Goal: Task Accomplishment & Management: Manage account settings

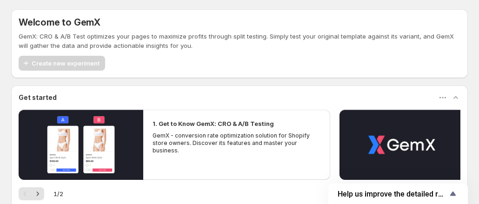
scroll to position [120, 0]
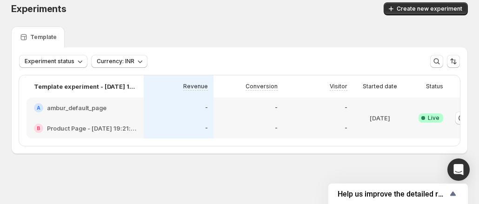
scroll to position [13, 0]
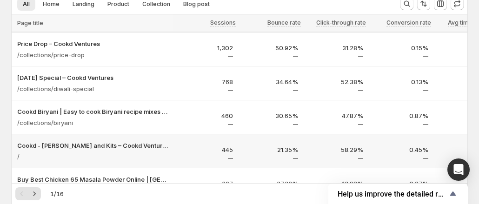
scroll to position [120, 0]
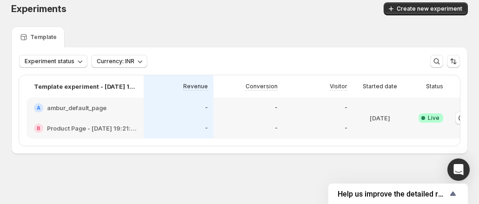
scroll to position [0, 52]
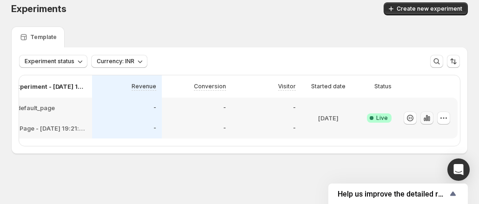
click at [428, 113] on icon "button" at bounding box center [426, 117] width 9 height 9
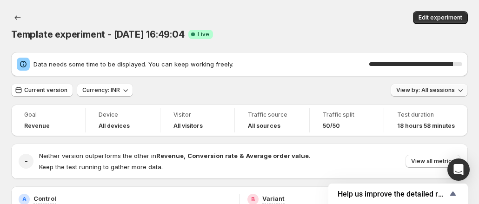
click at [449, 86] on span "View by: All sessions" at bounding box center [425, 89] width 59 height 7
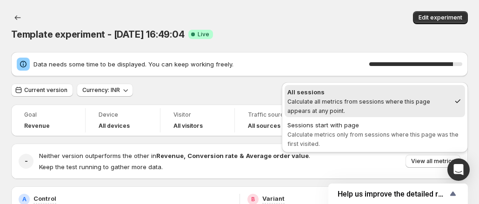
click at [303, 28] on div "Template experiment - [DATE] 16:49:04 Success Complete Live" at bounding box center [239, 34] width 457 height 13
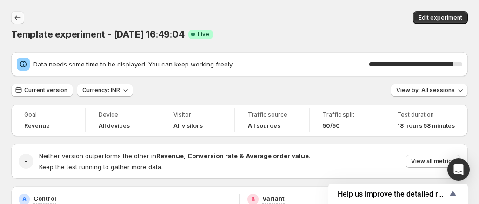
click at [20, 18] on icon "Back" at bounding box center [17, 17] width 9 height 9
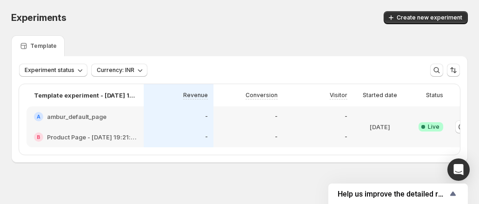
scroll to position [0, 52]
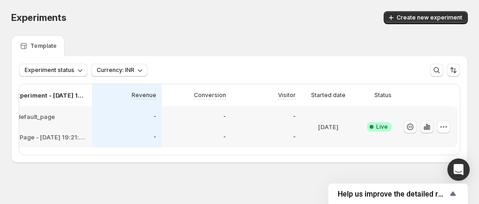
click at [427, 130] on icon "button" at bounding box center [426, 126] width 9 height 9
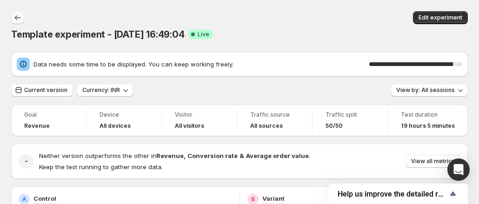
click at [14, 18] on icon "Back" at bounding box center [17, 17] width 9 height 9
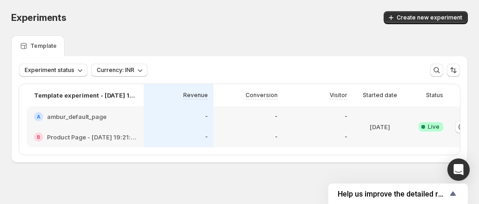
scroll to position [0, 52]
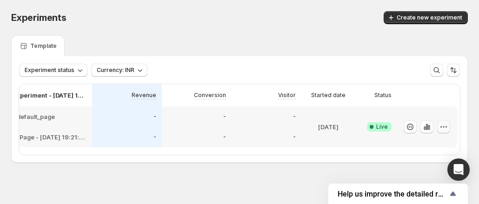
click at [442, 124] on icon "button" at bounding box center [443, 126] width 9 height 9
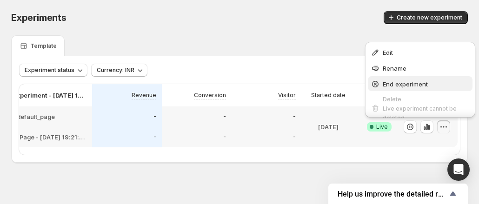
scroll to position [9, 0]
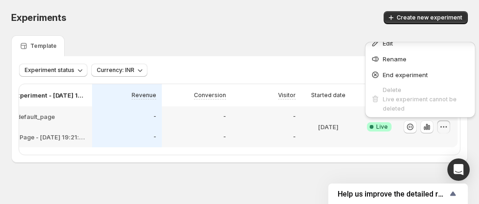
click at [267, 37] on div "Template" at bounding box center [239, 45] width 457 height 21
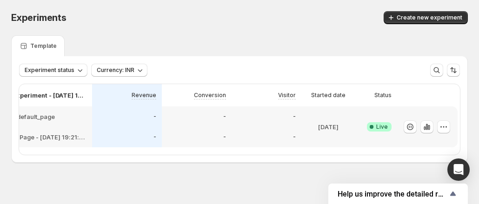
scroll to position [0, 0]
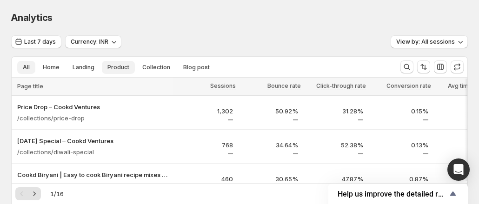
click at [107, 69] on span "Product" at bounding box center [118, 67] width 22 height 7
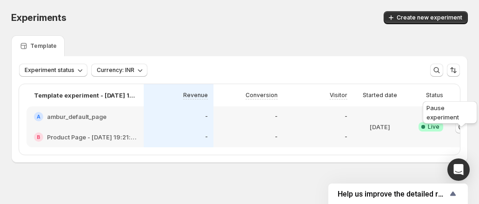
click at [459, 127] on div "Pause experiment" at bounding box center [450, 115] width 58 height 30
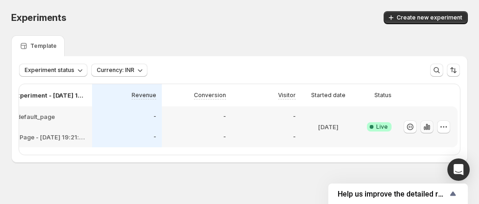
click at [427, 128] on icon "button" at bounding box center [427, 127] width 2 height 6
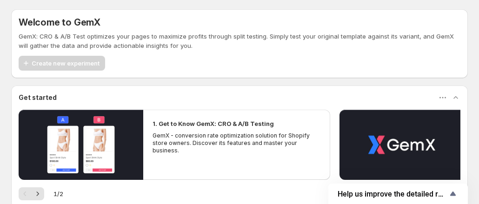
scroll to position [120, 0]
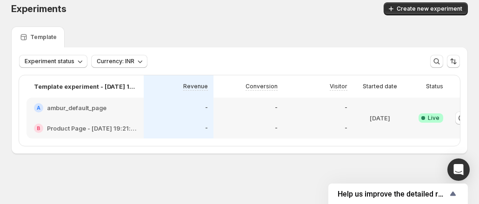
scroll to position [0, 52]
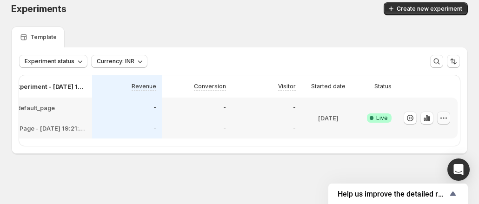
click at [448, 114] on button "button" at bounding box center [443, 118] width 13 height 13
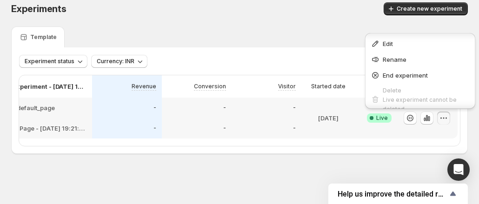
scroll to position [9, 0]
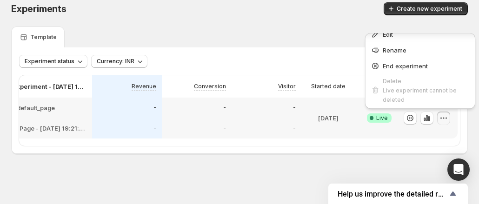
click at [306, 16] on div "Experiments. This page is ready Experiments Create new experiment" at bounding box center [239, 8] width 457 height 35
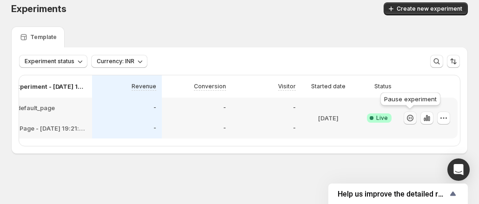
click at [408, 113] on icon "button" at bounding box center [410, 117] width 9 height 9
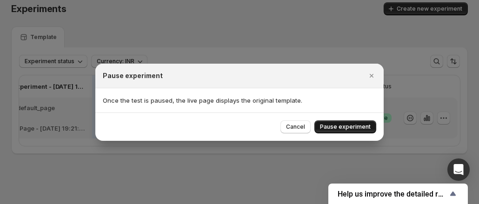
click at [350, 121] on button "Pause experiment" at bounding box center [345, 126] width 62 height 13
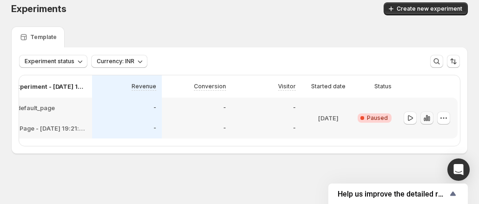
click at [432, 113] on button "button" at bounding box center [426, 118] width 13 height 13
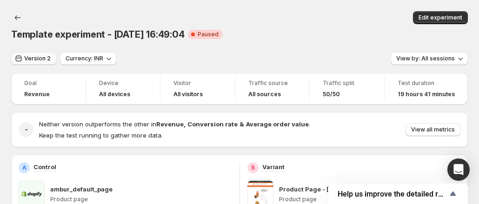
click at [40, 55] on span "Version 2" at bounding box center [37, 58] width 27 height 7
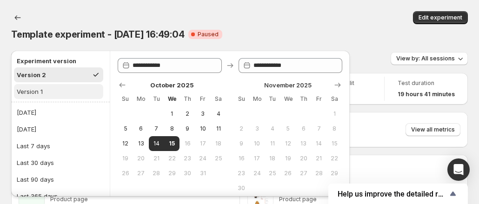
click at [40, 85] on button "Version 1" at bounding box center [58, 91] width 89 height 15
type input "**********"
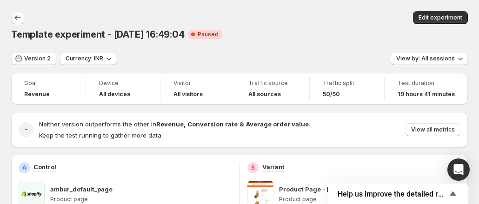
click at [20, 15] on icon "Back" at bounding box center [17, 17] width 9 height 9
